Goal: Navigation & Orientation: Find specific page/section

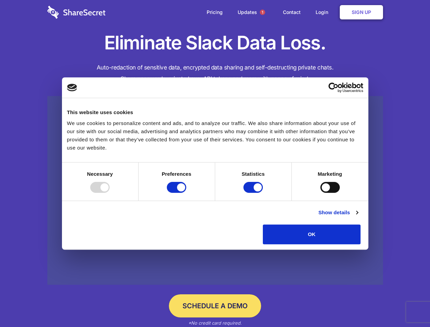
click at [110, 193] on div at bounding box center [99, 187] width 19 height 11
click at [186, 193] on input "Preferences" at bounding box center [176, 187] width 19 height 11
checkbox input "false"
click at [254, 193] on input "Statistics" at bounding box center [252, 187] width 19 height 11
checkbox input "false"
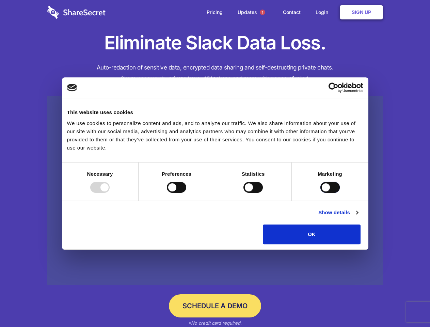
click at [320, 193] on input "Marketing" at bounding box center [329, 187] width 19 height 11
checkbox input "true"
click at [357, 216] on link "Show details" at bounding box center [337, 212] width 39 height 8
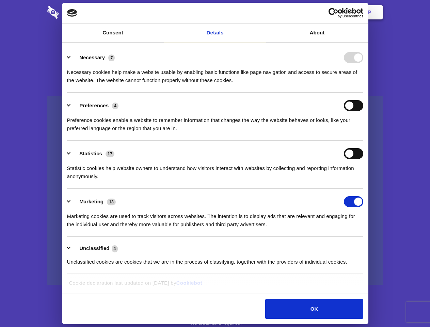
click at [363, 93] on li "Necessary 7 Necessary cookies help make a website usable by enabling basic func…" at bounding box center [215, 69] width 296 height 48
click at [262, 12] on span "1" at bounding box center [262, 12] width 5 height 5
